Goal: Complete application form

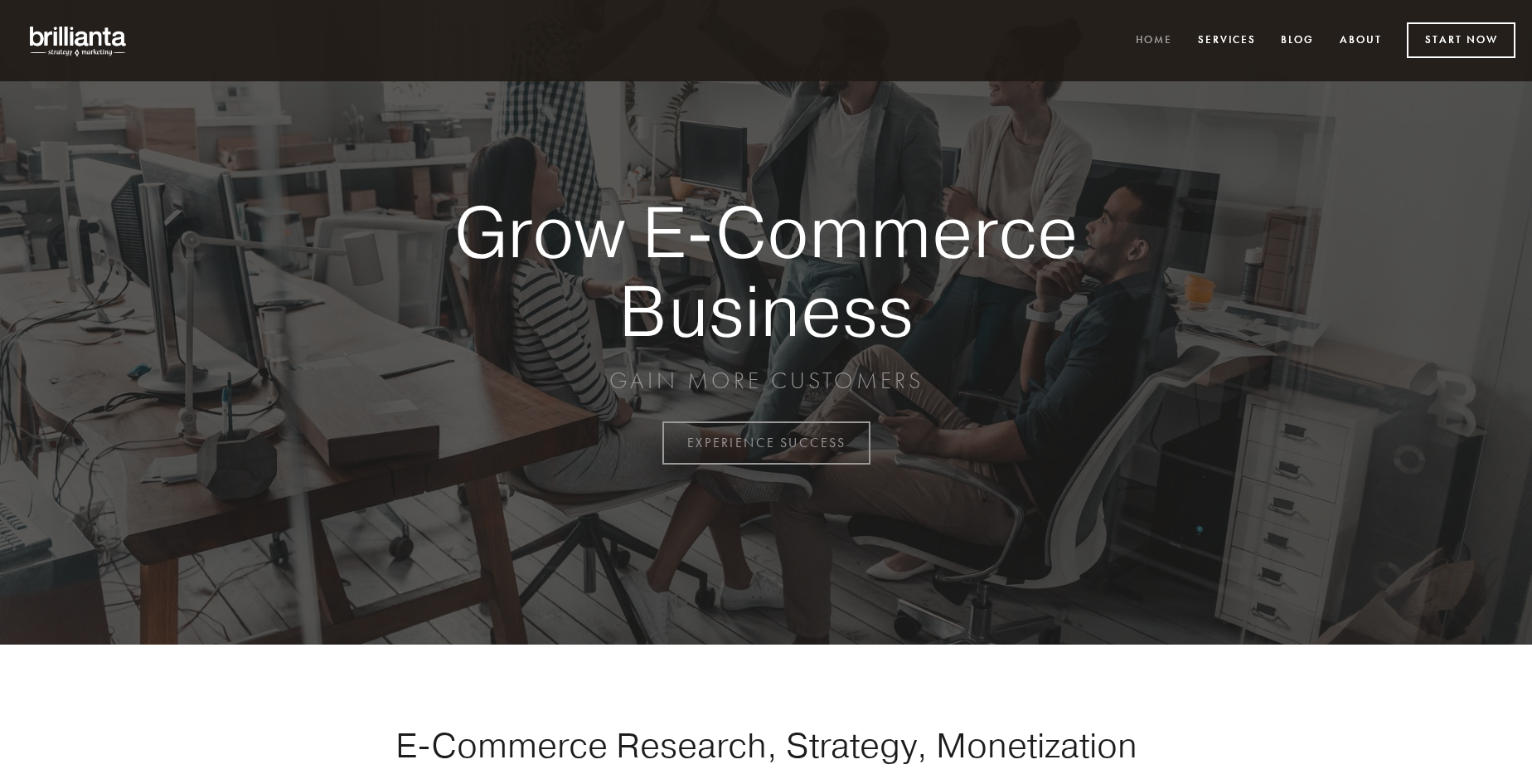
scroll to position [4346, 0]
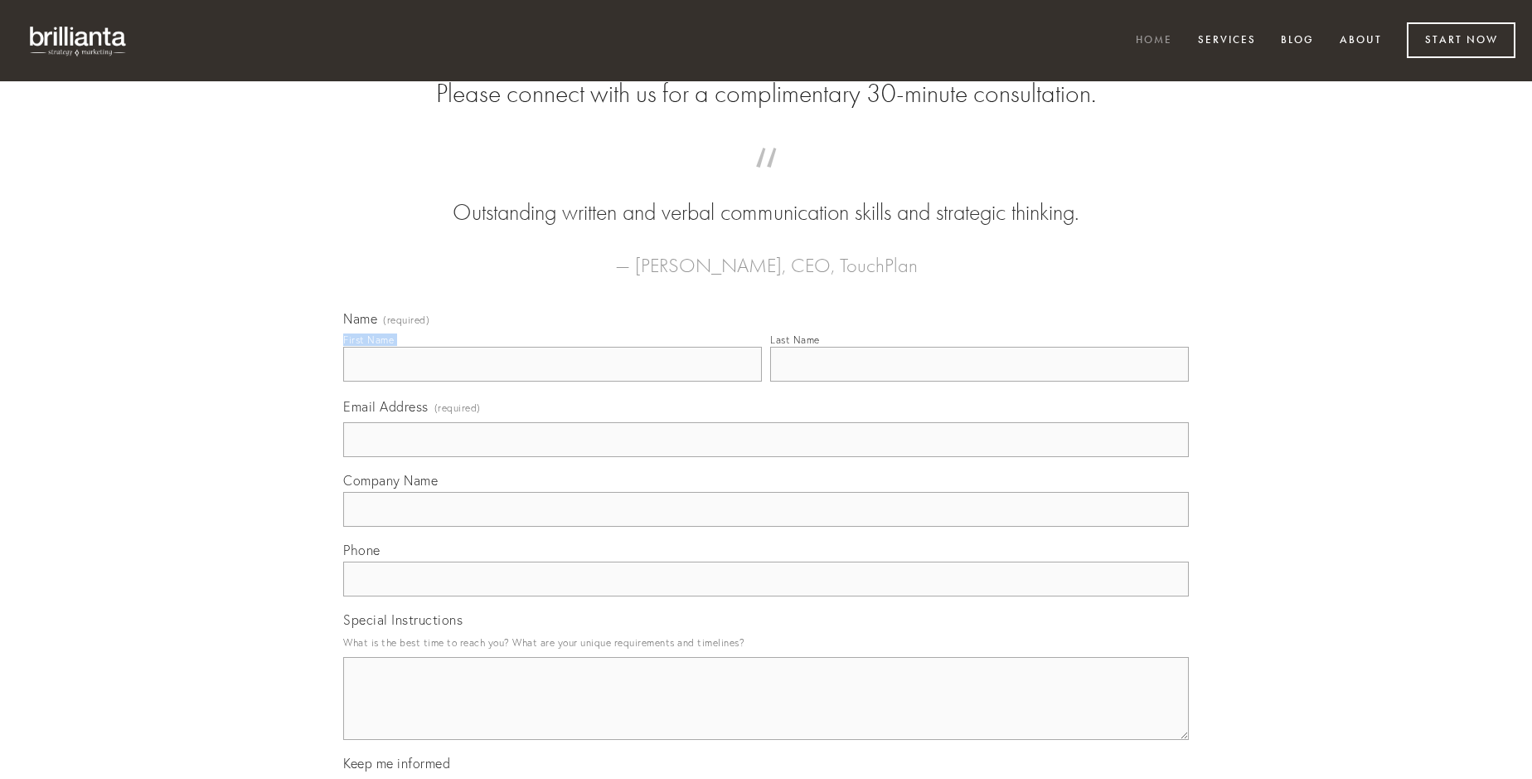
type input "[PERSON_NAME]"
click at [979, 381] on input "Last Name" at bounding box center [979, 364] width 419 height 35
type input "[PERSON_NAME]"
click at [766, 457] on input "Email Address (required)" at bounding box center [766, 439] width 846 height 35
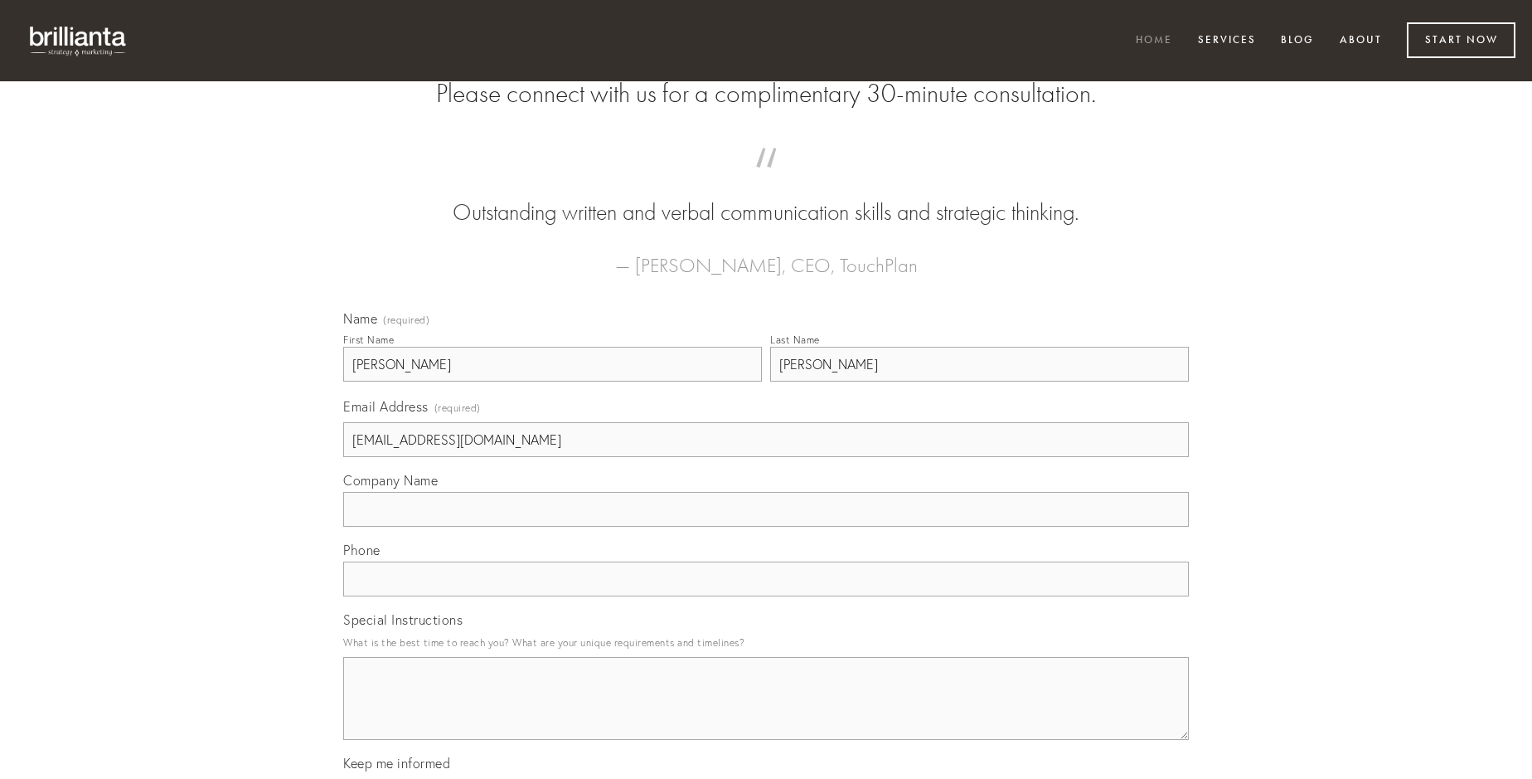
type input "[EMAIL_ADDRESS][DOMAIN_NAME]"
click at [766, 526] on input "Company Name" at bounding box center [766, 509] width 846 height 35
type input "antea"
click at [766, 596] on input "text" at bounding box center [766, 578] width 846 height 35
click at [766, 713] on textarea "Special Instructions" at bounding box center [766, 698] width 846 height 83
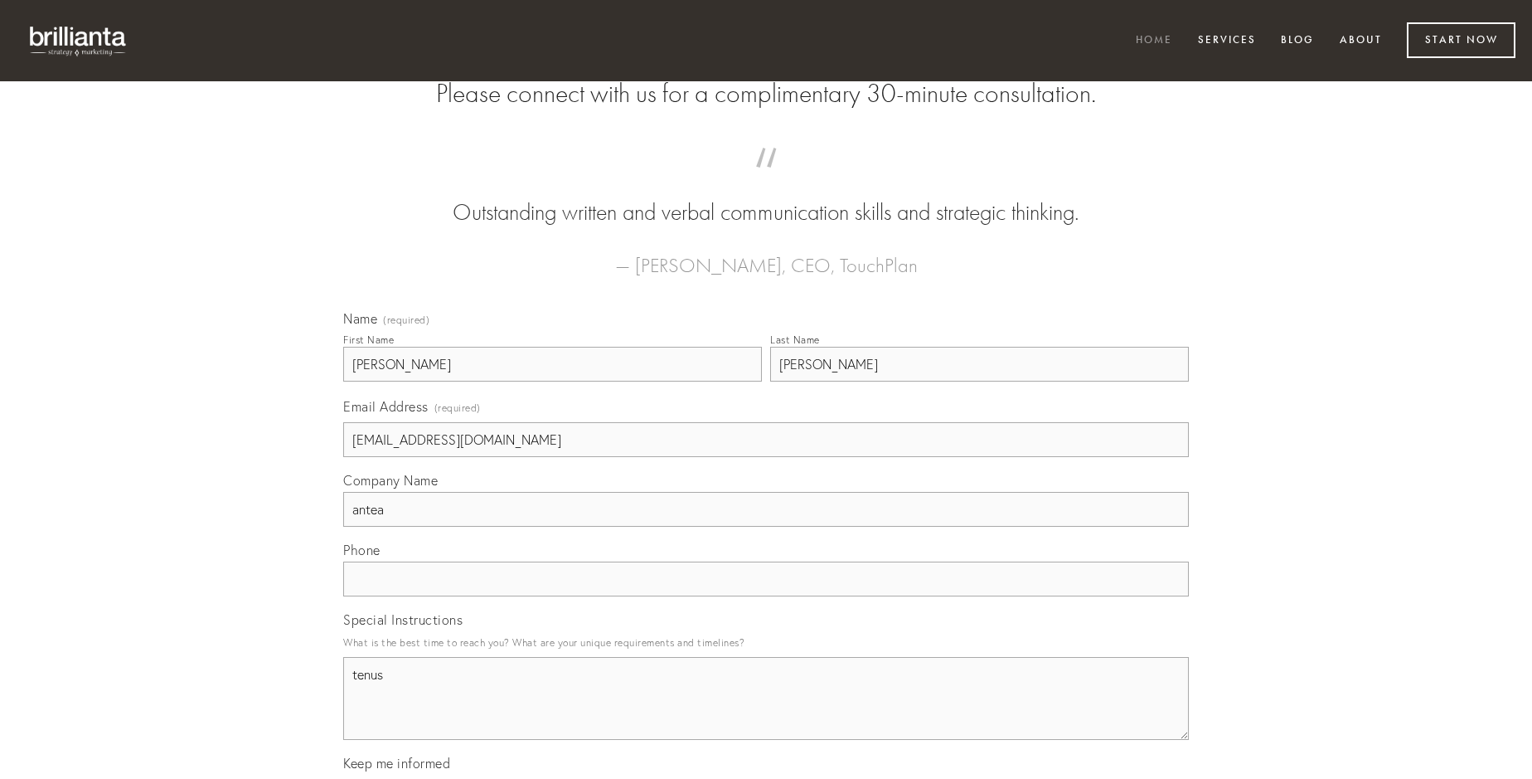
type textarea "tenus"
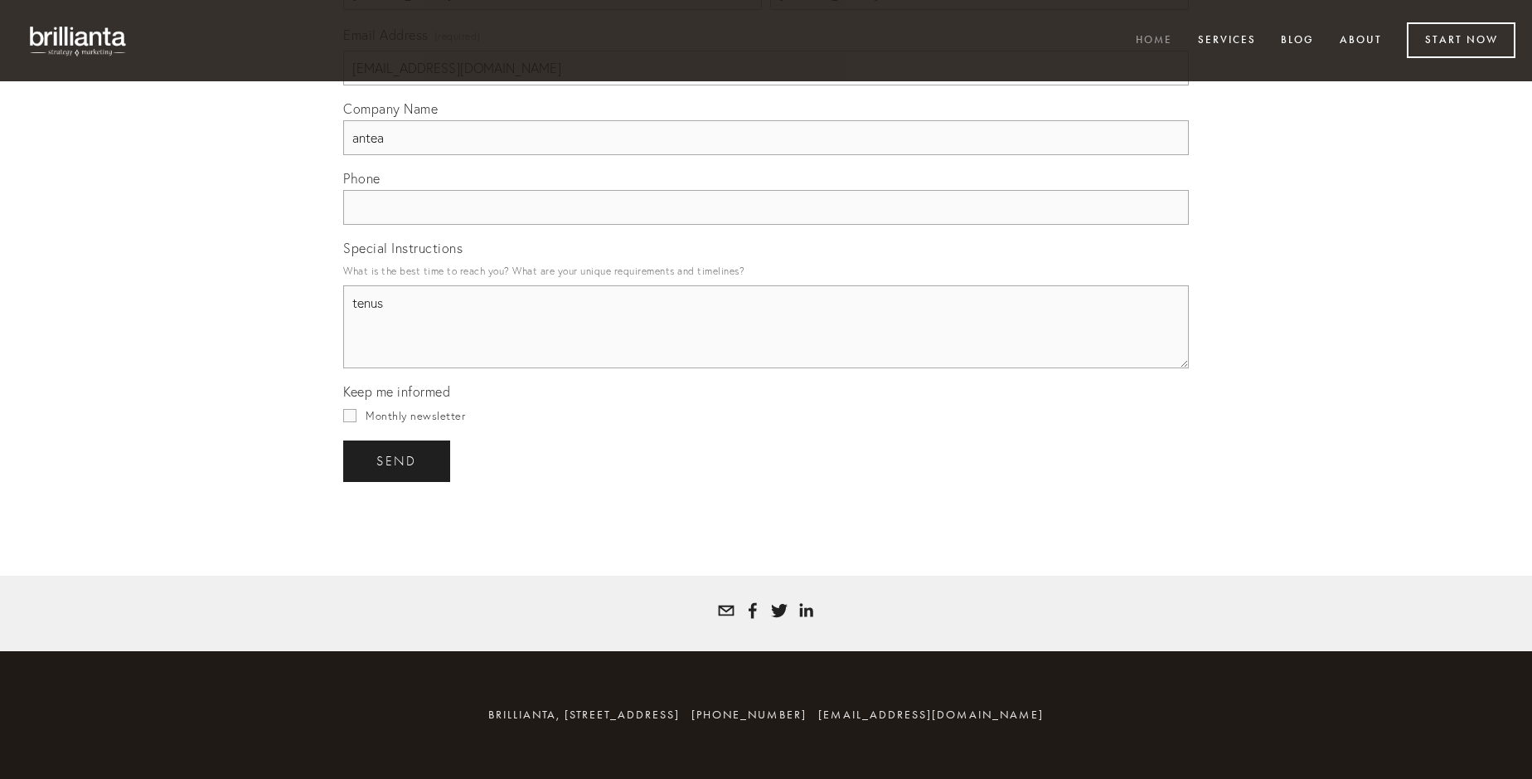
click at [398, 460] on span "send" at bounding box center [396, 461] width 41 height 15
